Goal: Information Seeking & Learning: Find specific fact

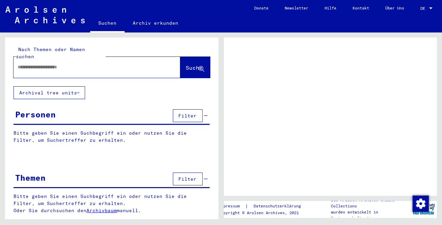
click at [98, 64] on input "text" at bounding box center [91, 67] width 147 height 7
type input "*****"
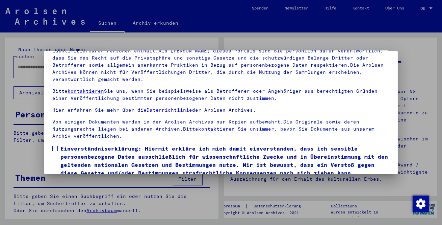
scroll to position [56, 0]
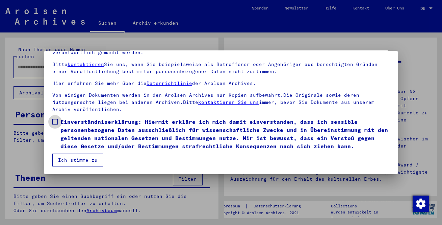
click at [57, 120] on span at bounding box center [54, 121] width 5 height 5
click at [80, 161] on button "Ich stimme zu" at bounding box center [77, 159] width 51 height 13
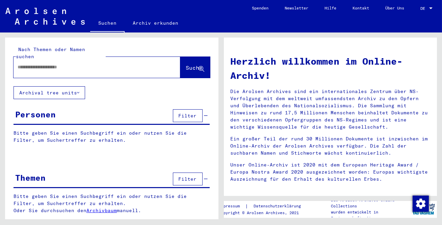
click at [80, 64] on input "text" at bounding box center [89, 67] width 143 height 7
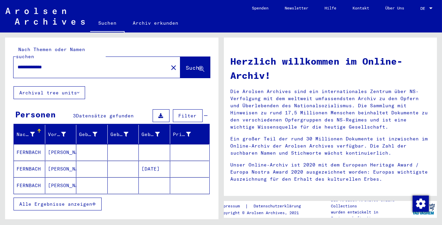
click at [47, 144] on mat-cell "[PERSON_NAME]" at bounding box center [60, 152] width 31 height 16
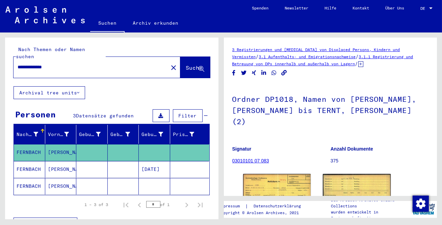
click at [70, 165] on mat-cell "[PERSON_NAME]" at bounding box center [60, 169] width 31 height 17
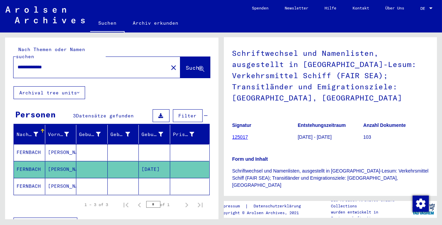
scroll to position [123, 0]
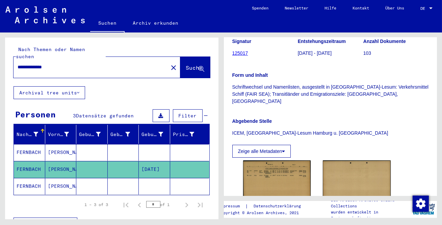
click at [65, 180] on mat-cell "[PERSON_NAME]" at bounding box center [60, 186] width 31 height 17
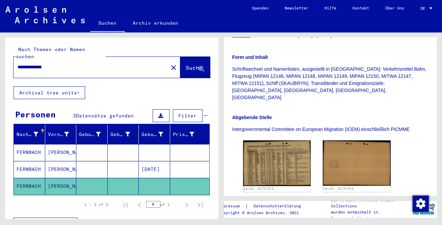
scroll to position [153, 0]
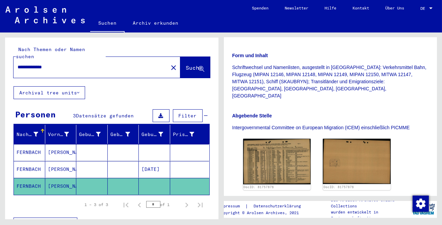
drag, startPoint x: 71, startPoint y: 58, endPoint x: 47, endPoint y: 59, distance: 23.7
click at [47, 64] on input "**********" at bounding box center [91, 67] width 147 height 7
type input "**********"
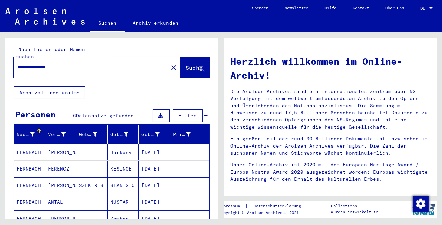
click at [139, 164] on mat-cell "[DATE]" at bounding box center [154, 168] width 31 height 16
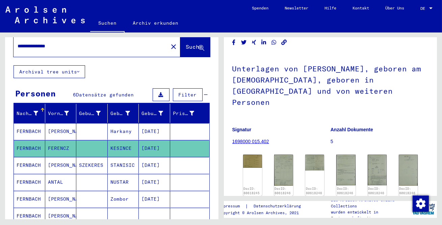
scroll to position [30, 0]
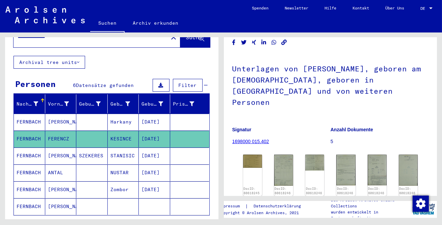
click at [150, 165] on mat-cell "[DATE]" at bounding box center [154, 172] width 31 height 17
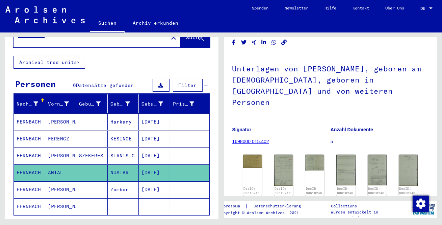
click at [155, 181] on mat-cell "[DATE]" at bounding box center [154, 189] width 31 height 17
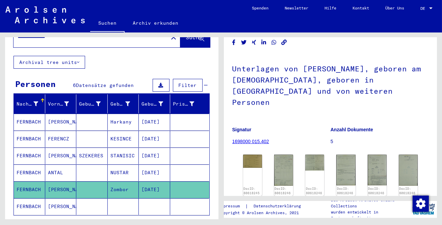
click at [97, 199] on mat-cell at bounding box center [91, 206] width 31 height 17
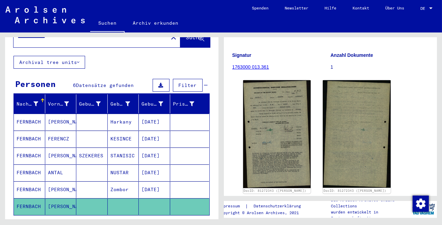
scroll to position [92, 0]
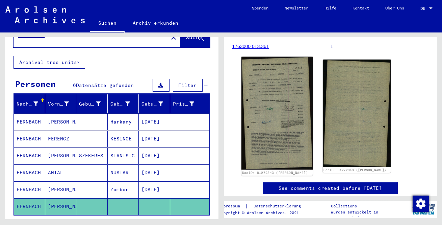
click at [279, 123] on img at bounding box center [276, 113] width 71 height 113
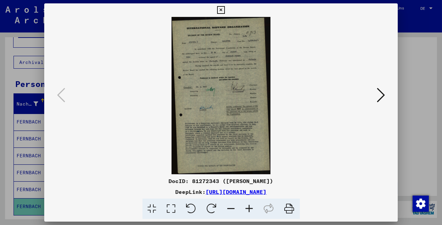
click at [171, 207] on icon at bounding box center [171, 208] width 19 height 21
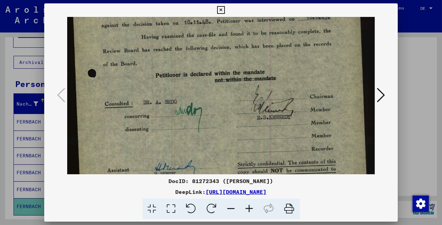
scroll to position [129, 0]
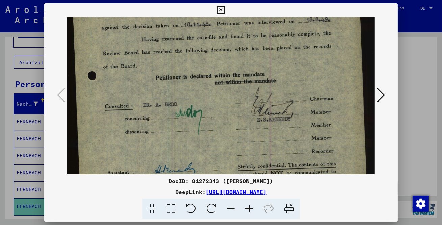
drag, startPoint x: 268, startPoint y: 156, endPoint x: 273, endPoint y: 26, distance: 129.8
click at [273, 26] on img at bounding box center [221, 132] width 308 height 488
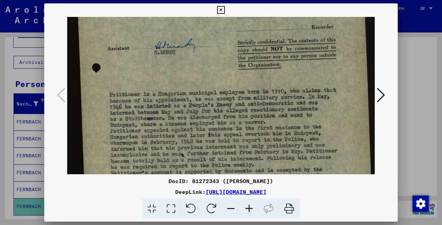
drag, startPoint x: 266, startPoint y: 151, endPoint x: 265, endPoint y: 27, distance: 123.7
click at [265, 27] on img at bounding box center [221, 8] width 308 height 488
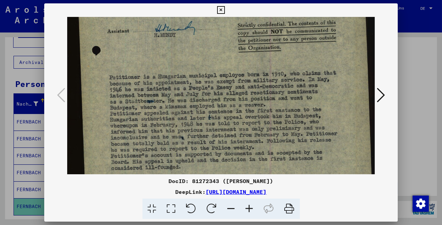
scroll to position [291, 0]
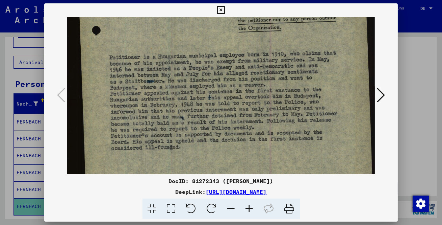
drag, startPoint x: 271, startPoint y: 153, endPoint x: 269, endPoint y: 118, distance: 35.5
click at [380, 95] on icon at bounding box center [381, 95] width 8 height 16
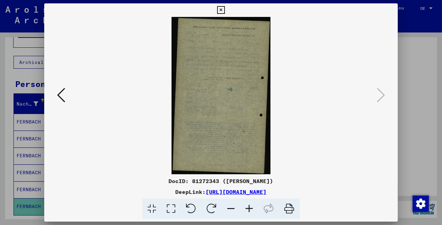
click at [221, 8] on icon at bounding box center [221, 10] width 8 height 8
